Goal: Information Seeking & Learning: Learn about a topic

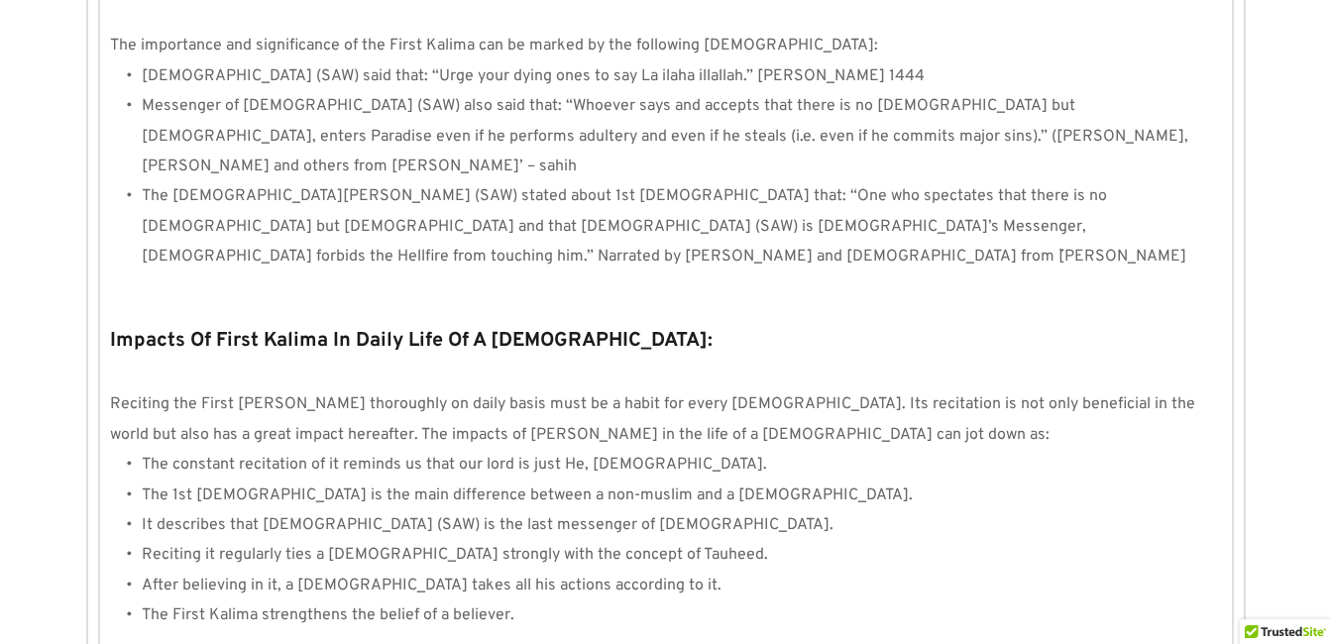
scroll to position [1905, 0]
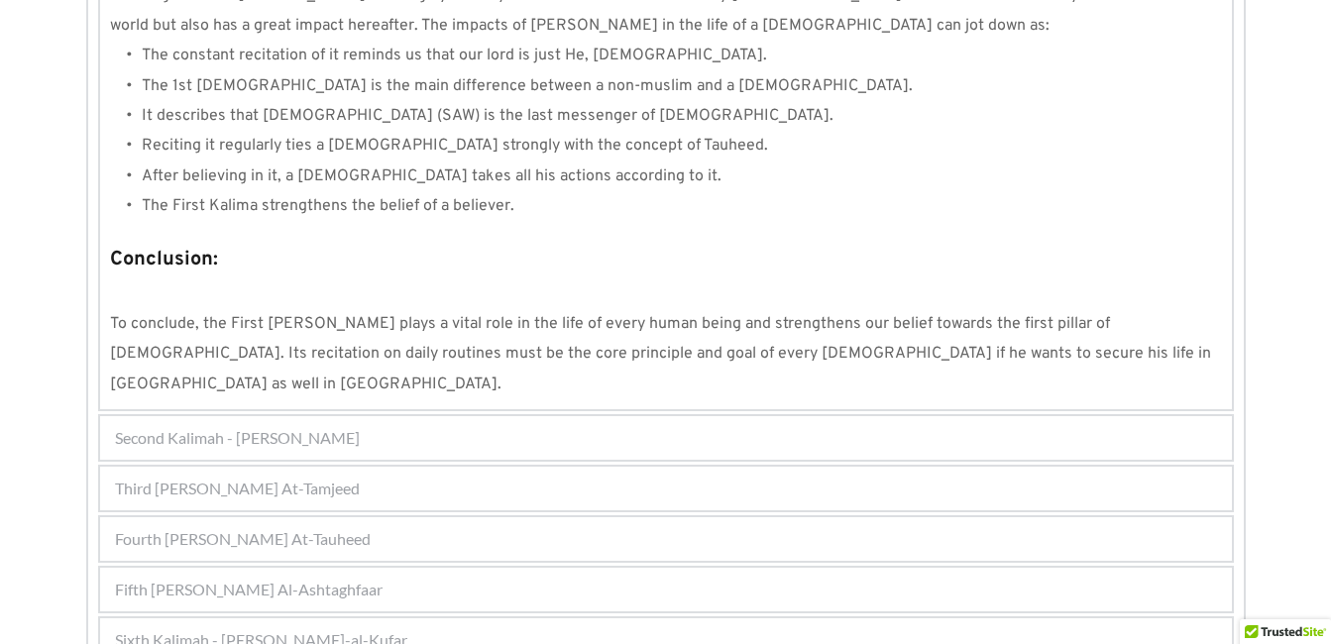
click at [695, 517] on div "Fourth [PERSON_NAME] At-Tauheed" at bounding box center [666, 539] width 1132 height 44
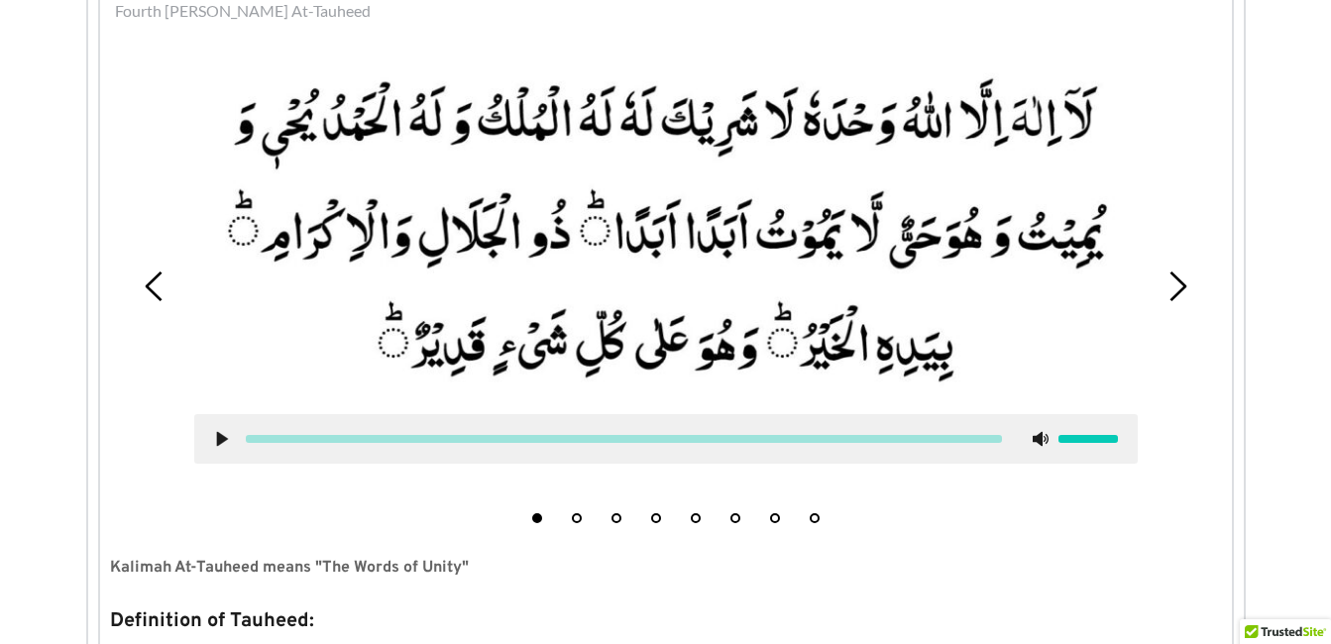
scroll to position [633, 0]
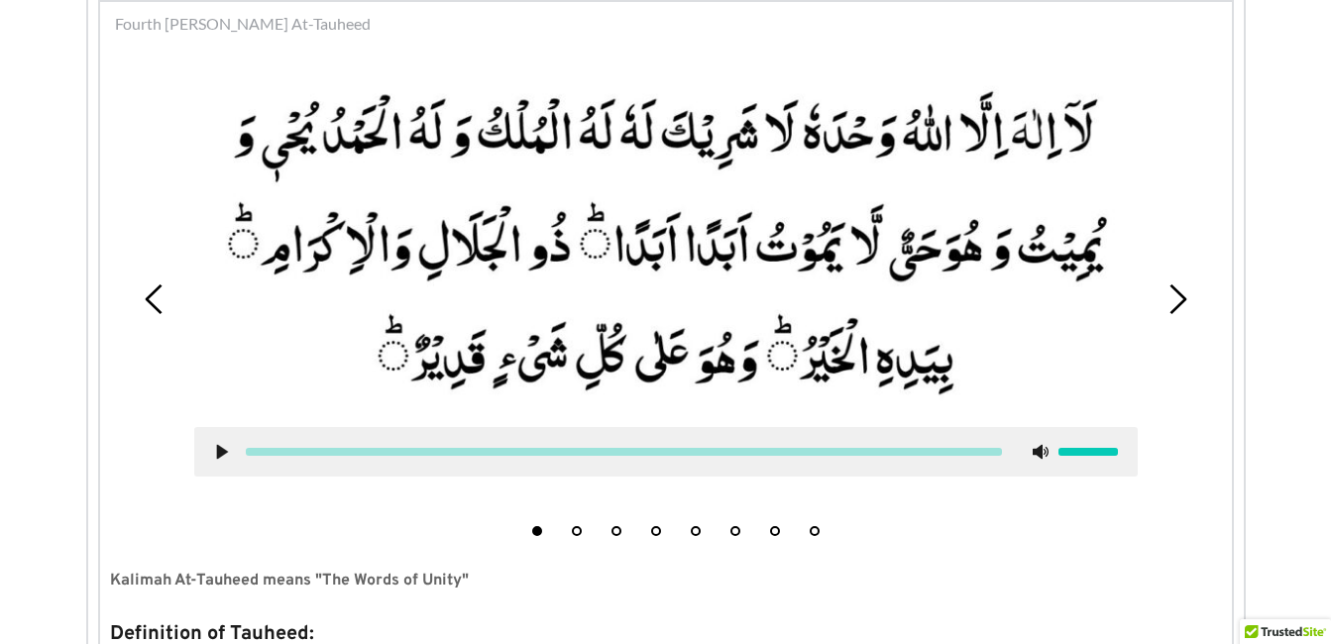
click at [692, 530] on button "5" at bounding box center [696, 531] width 10 height 10
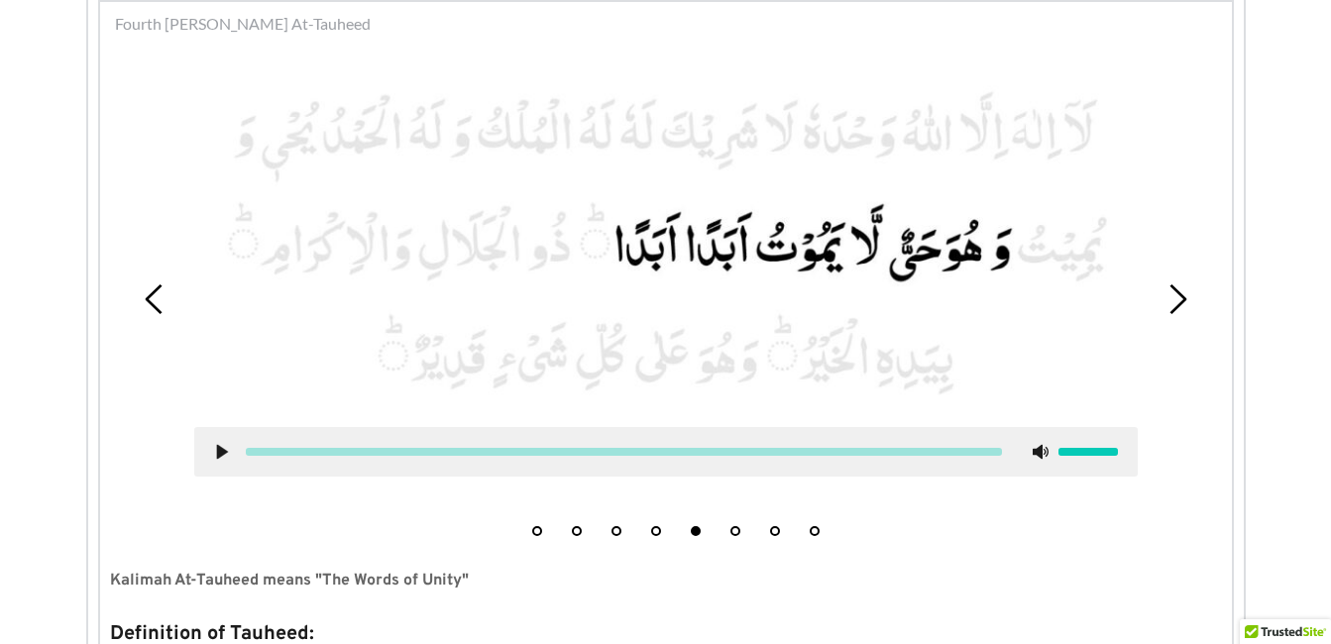
click at [737, 531] on button "6" at bounding box center [736, 531] width 10 height 10
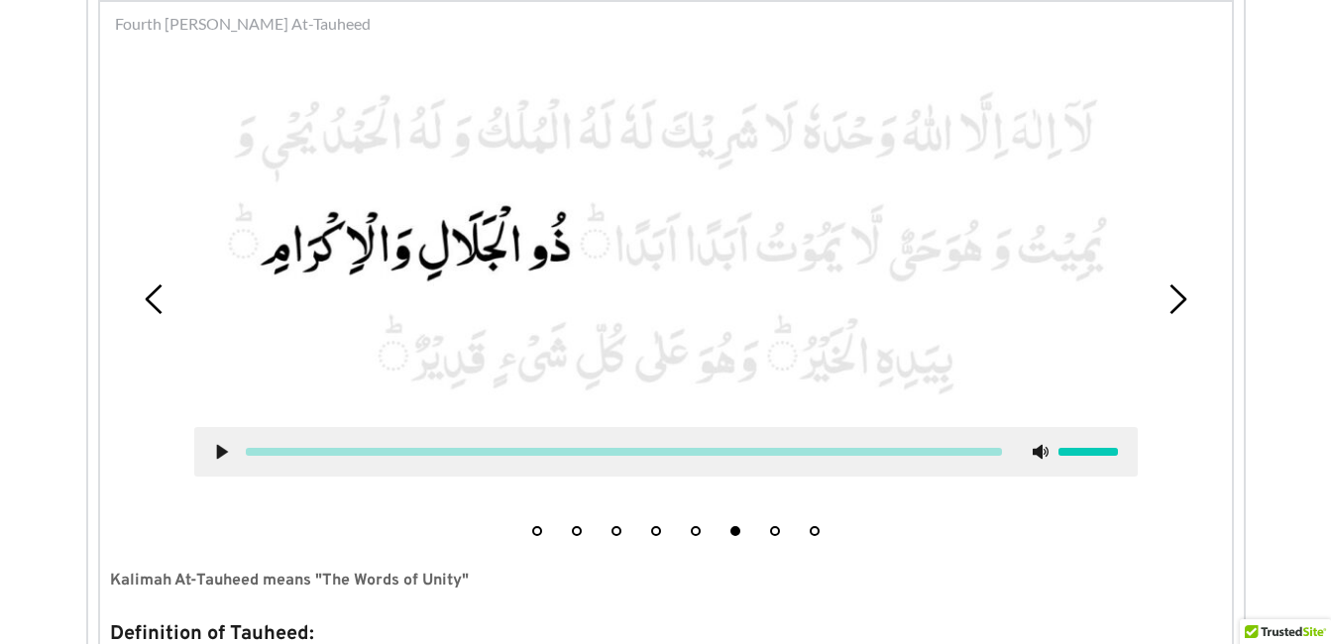
click at [222, 458] on icon at bounding box center [222, 452] width 16 height 16
click at [218, 453] on use at bounding box center [221, 452] width 13 height 15
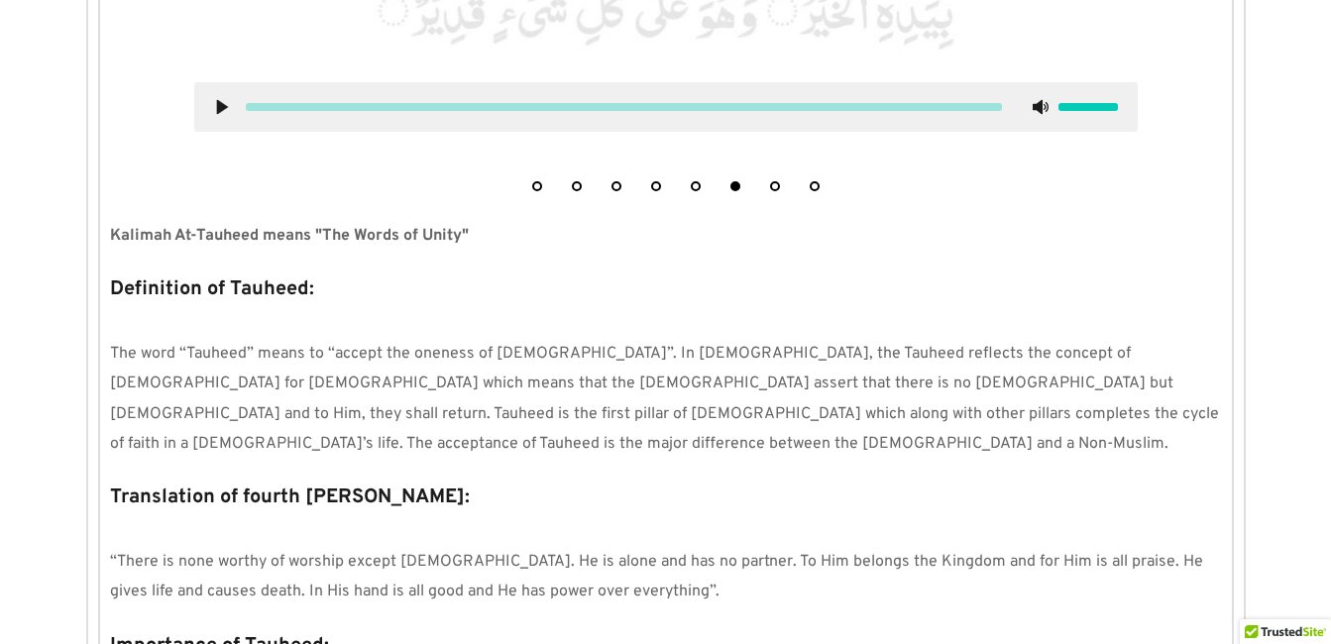
scroll to position [1070, 0]
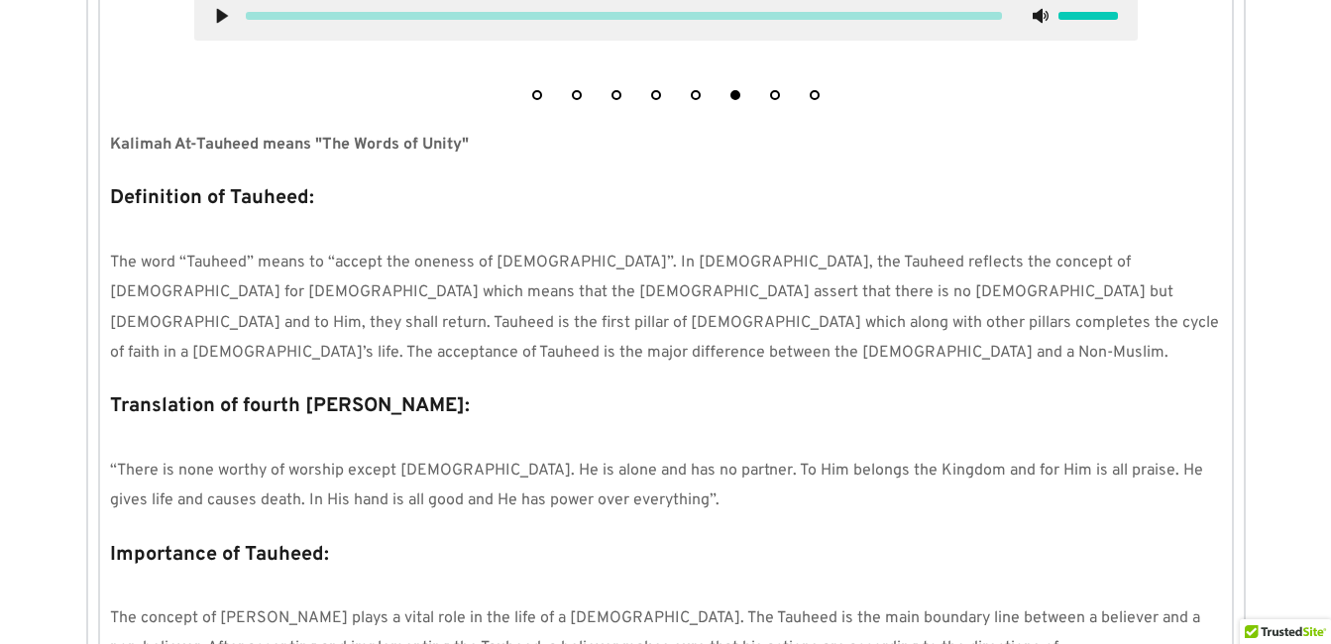
click at [824, 388] on p "Translation of fourth [PERSON_NAME]:" at bounding box center [666, 407] width 1112 height 38
